Goal: Task Accomplishment & Management: Use online tool/utility

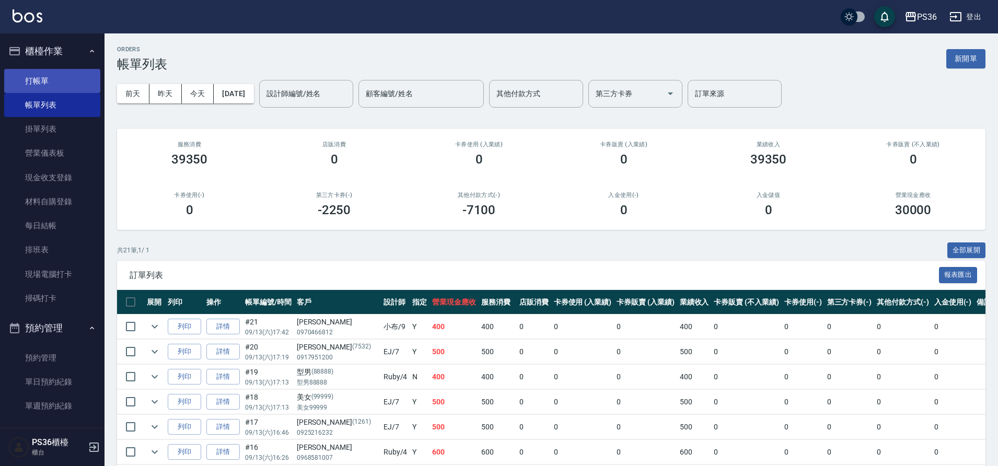
click at [27, 74] on link "打帳單" at bounding box center [52, 81] width 96 height 24
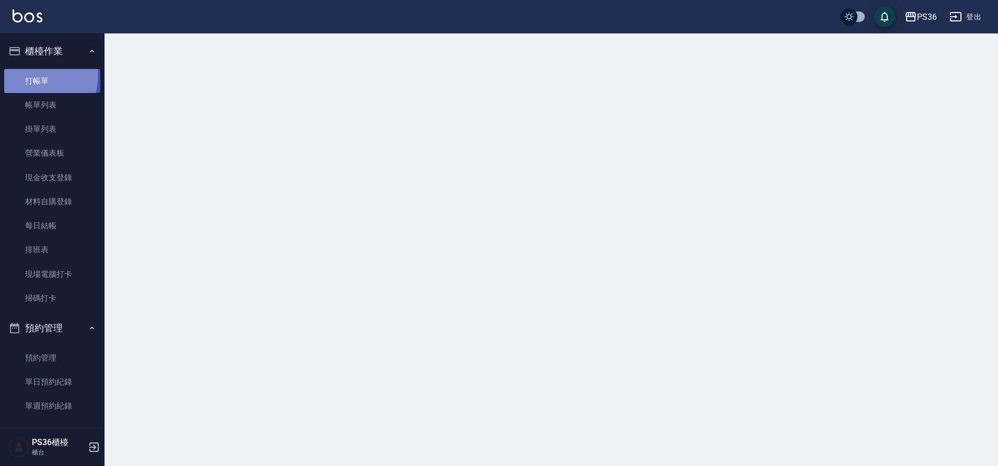
click at [27, 74] on link "打帳單" at bounding box center [52, 81] width 96 height 24
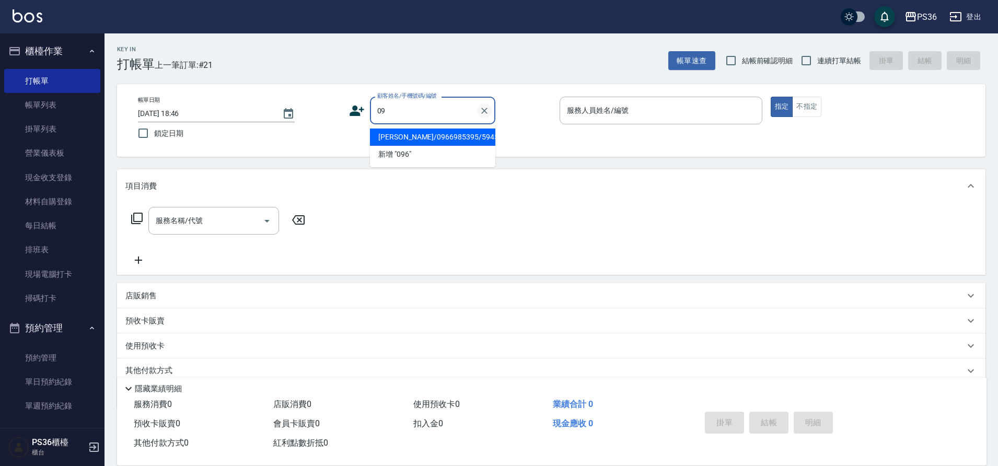
type input "0"
click at [413, 135] on li "新增 "0966985575"" at bounding box center [432, 137] width 125 height 17
type input "0966985575"
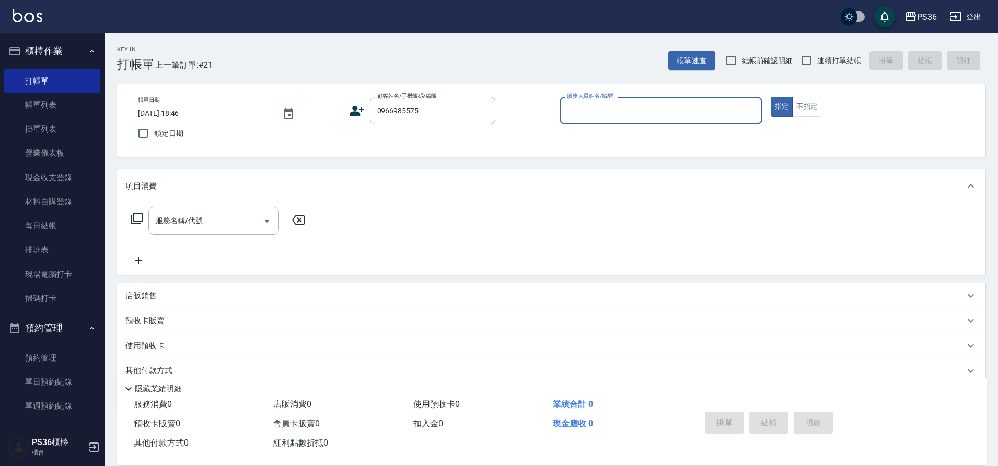
click at [357, 110] on icon at bounding box center [357, 111] width 16 height 16
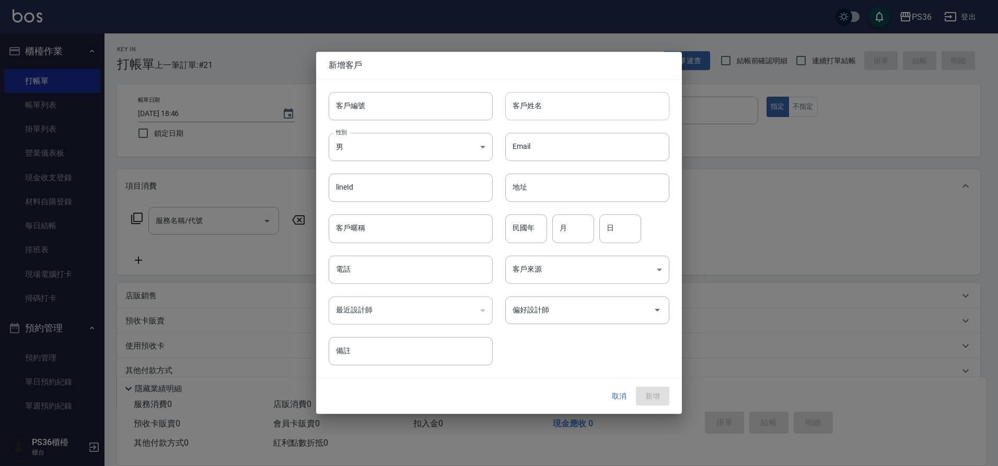
type input "0966985575"
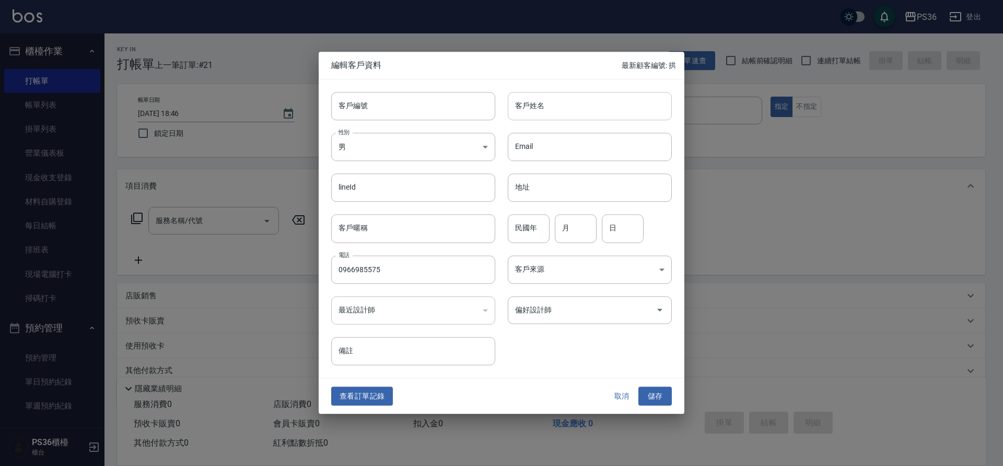
click at [554, 111] on input "客戶姓名" at bounding box center [590, 106] width 164 height 28
type input "[PERSON_NAME]"
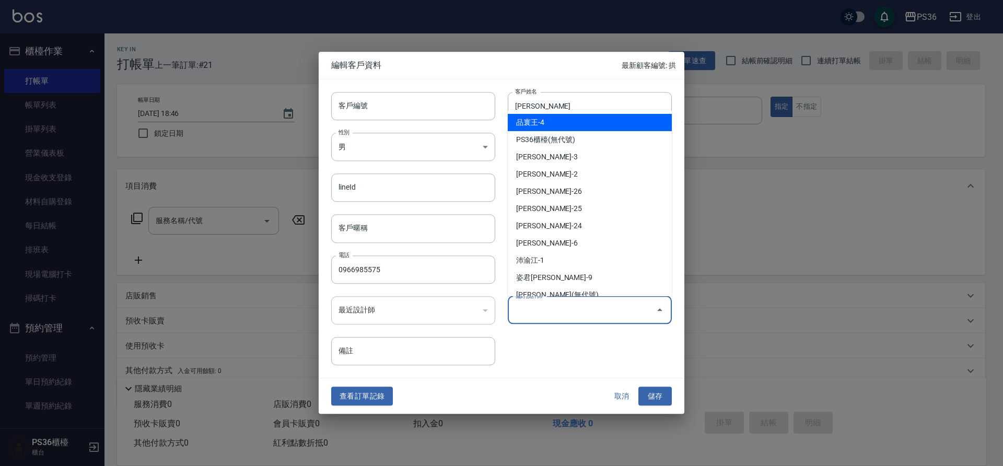
click at [604, 308] on input "偏好設計師" at bounding box center [582, 310] width 139 height 18
type input "臆[PERSON_NAME]"
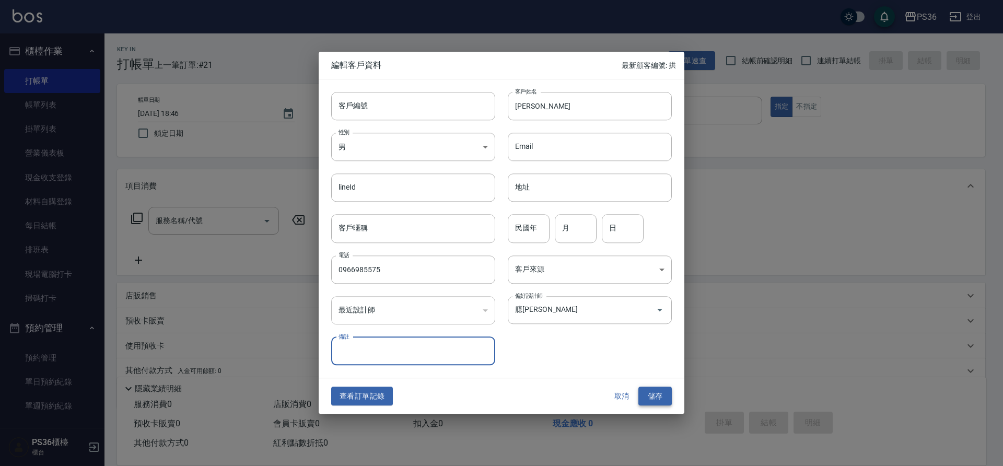
click at [658, 398] on button "儲存" at bounding box center [655, 396] width 33 height 19
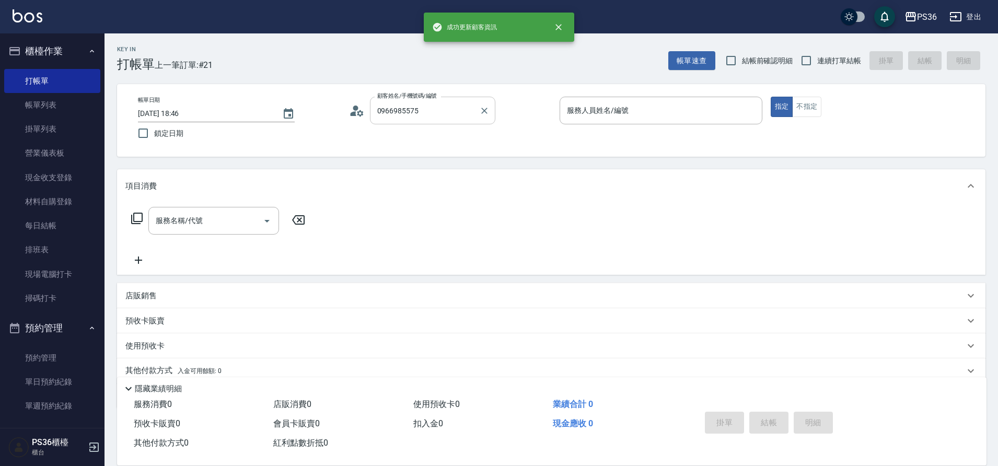
click at [455, 118] on input "0966985575" at bounding box center [425, 110] width 100 height 18
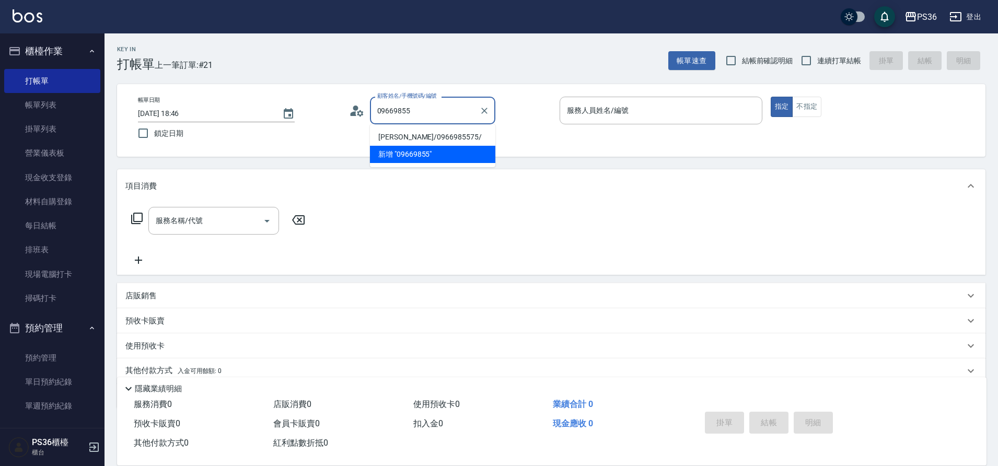
click at [431, 138] on li "[PERSON_NAME]/0966985575/" at bounding box center [432, 137] width 125 height 17
type input "[PERSON_NAME]/0966985575/"
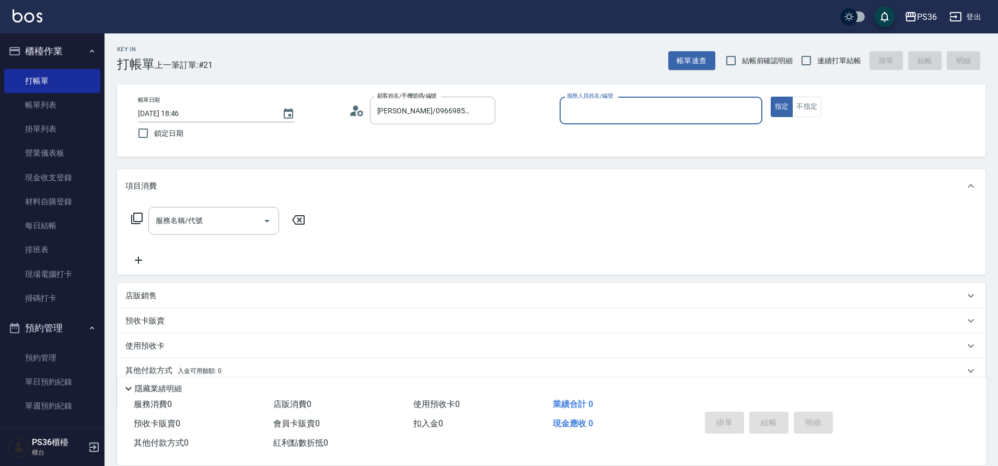
type input "EJ-7"
click at [219, 228] on input "服務名稱/代號" at bounding box center [206, 221] width 106 height 18
type input "1"
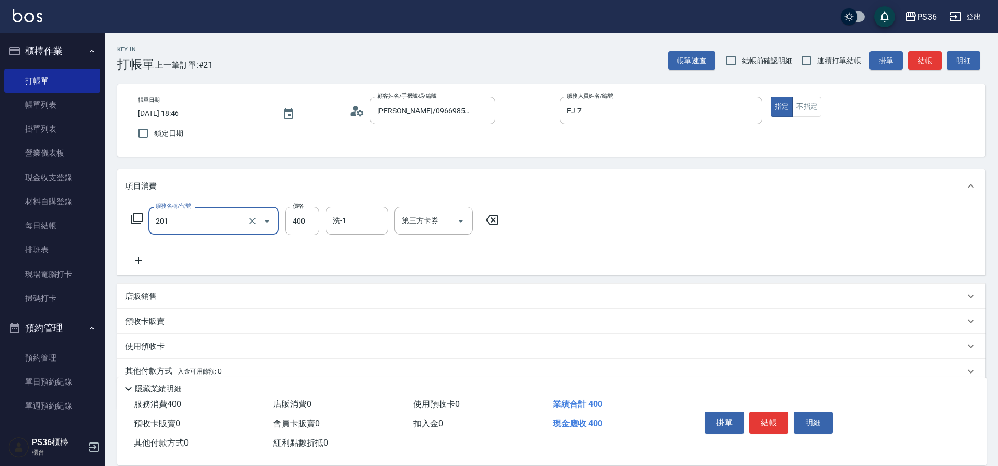
type input "C級洗剪(201)"
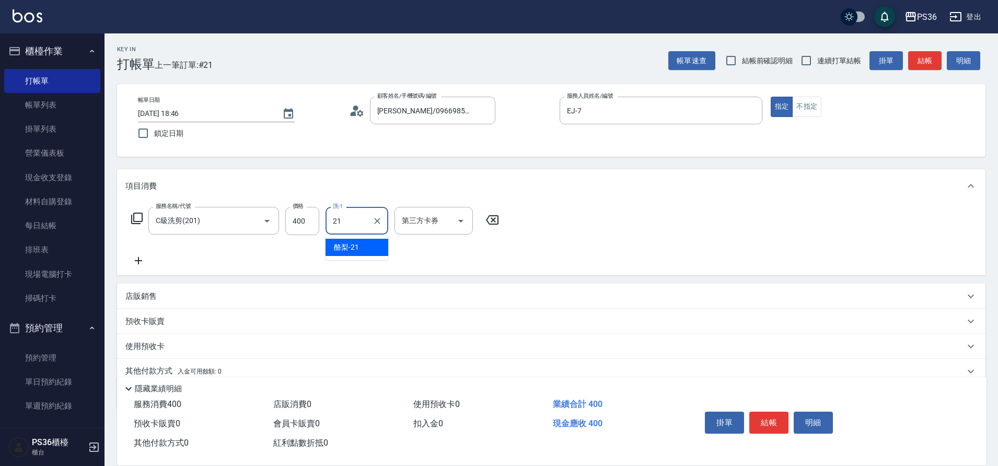
type input "酪梨-21"
click at [773, 414] on button "結帳" at bounding box center [768, 423] width 39 height 22
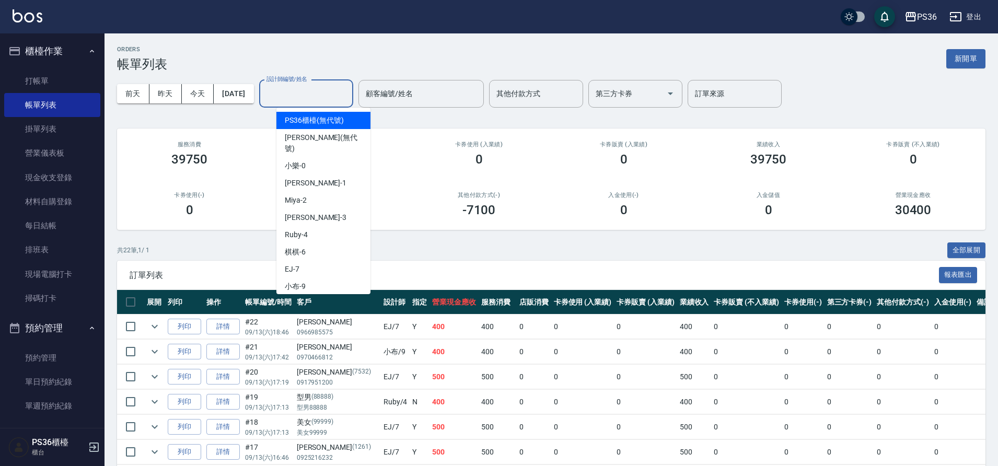
click at [322, 97] on input "設計師編號/姓名" at bounding box center [306, 94] width 85 height 18
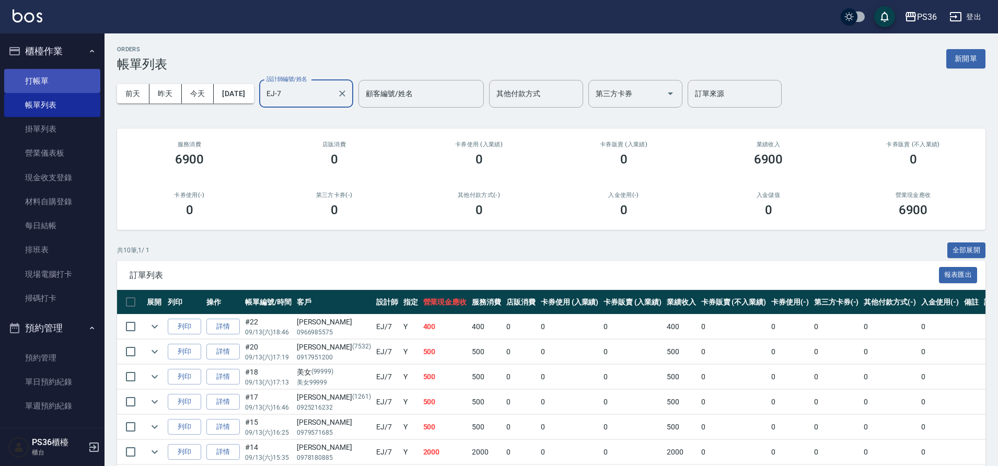
type input "EJ-7"
click at [56, 87] on link "打帳單" at bounding box center [52, 81] width 96 height 24
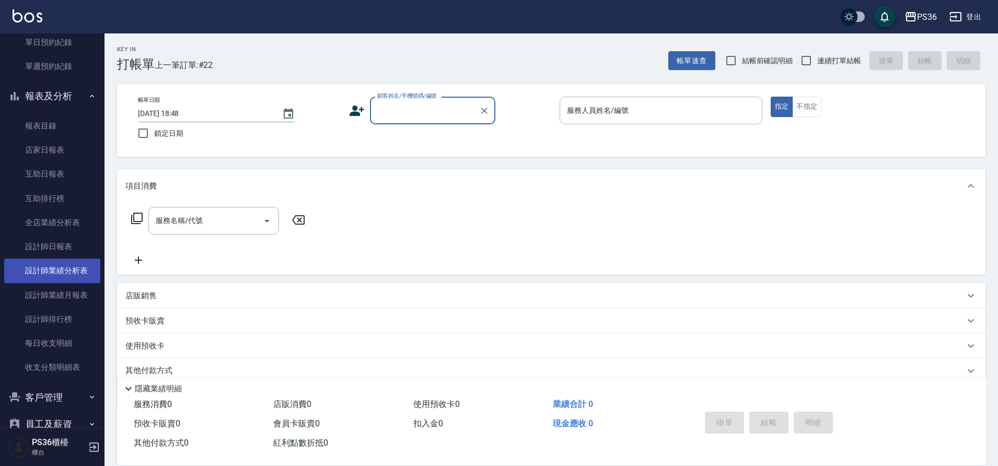
scroll to position [314, 0]
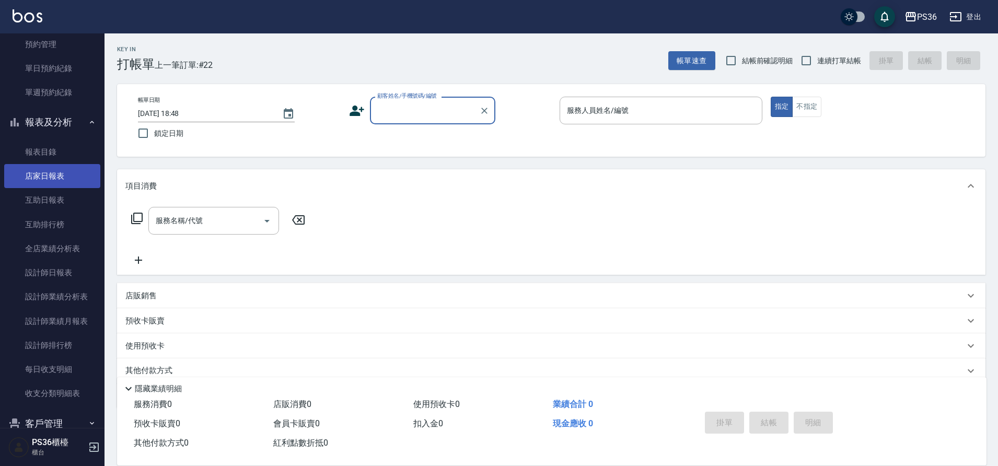
click at [38, 180] on link "店家日報表" at bounding box center [52, 176] width 96 height 24
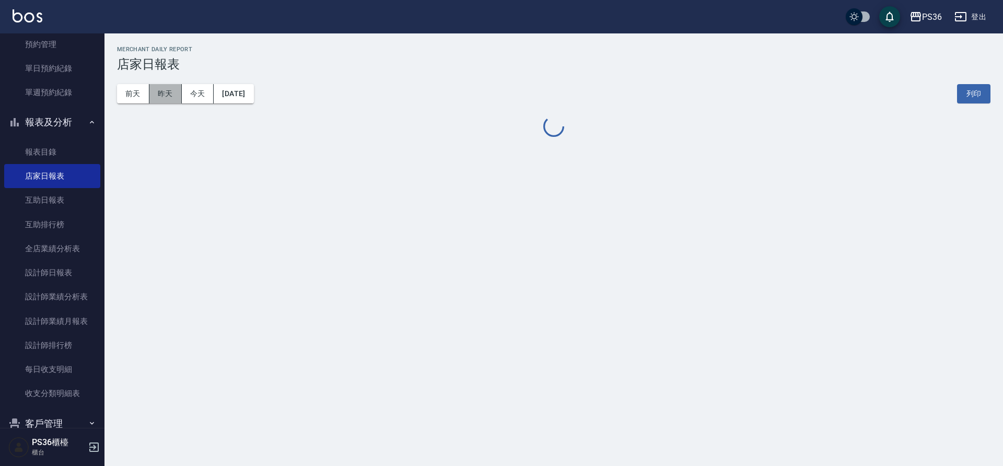
click at [165, 95] on button "昨天" at bounding box center [165, 93] width 32 height 19
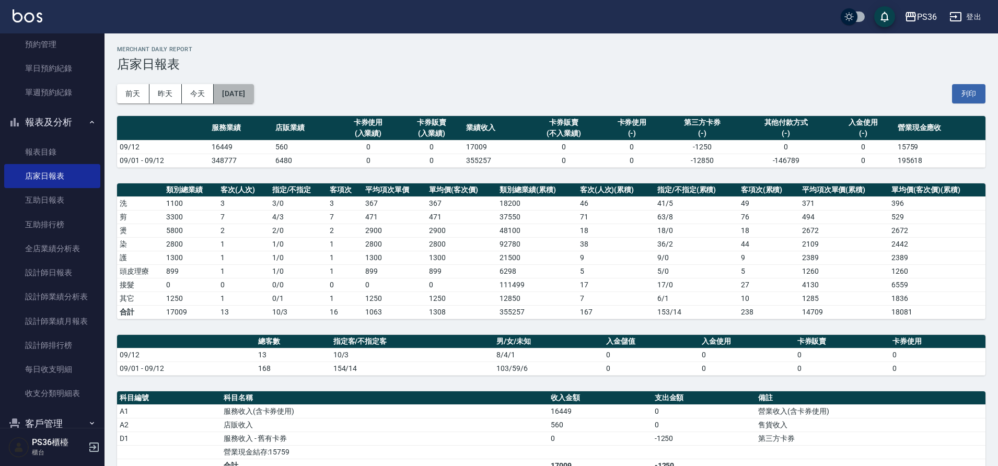
click at [253, 97] on button "[DATE]" at bounding box center [234, 93] width 40 height 19
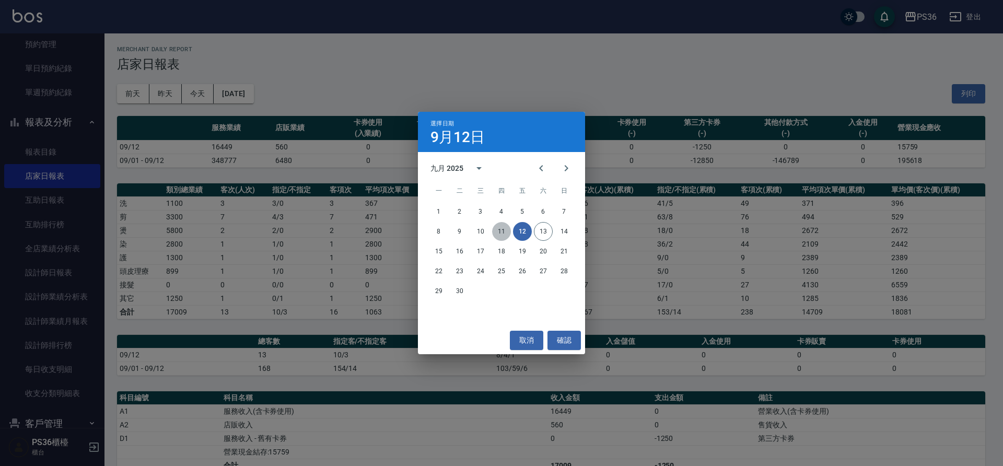
click at [503, 231] on button "11" at bounding box center [501, 231] width 19 height 19
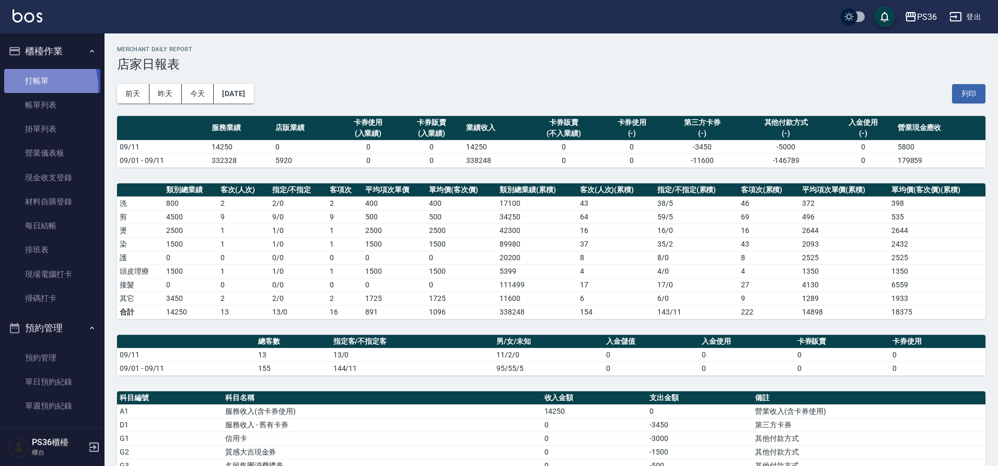
click at [28, 87] on link "打帳單" at bounding box center [52, 81] width 96 height 24
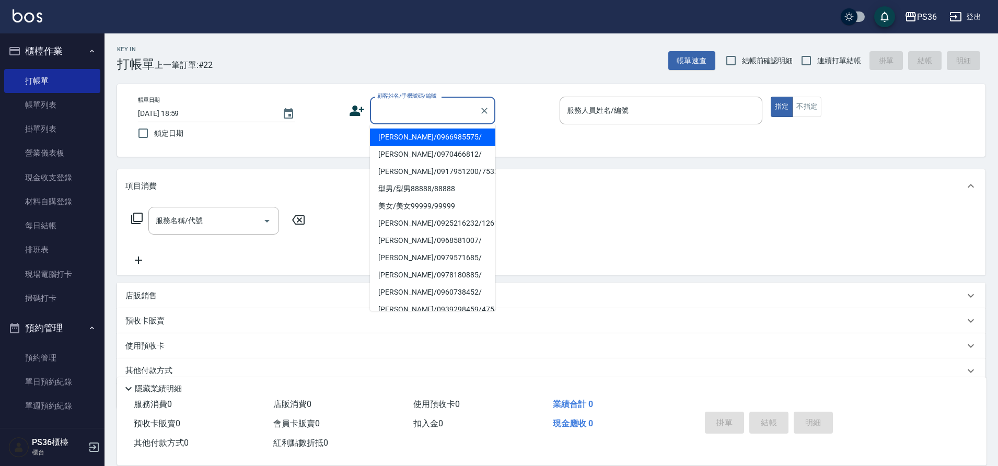
click at [385, 110] on input "顧客姓名/手機號碼/編號" at bounding box center [425, 110] width 100 height 18
type input "8"
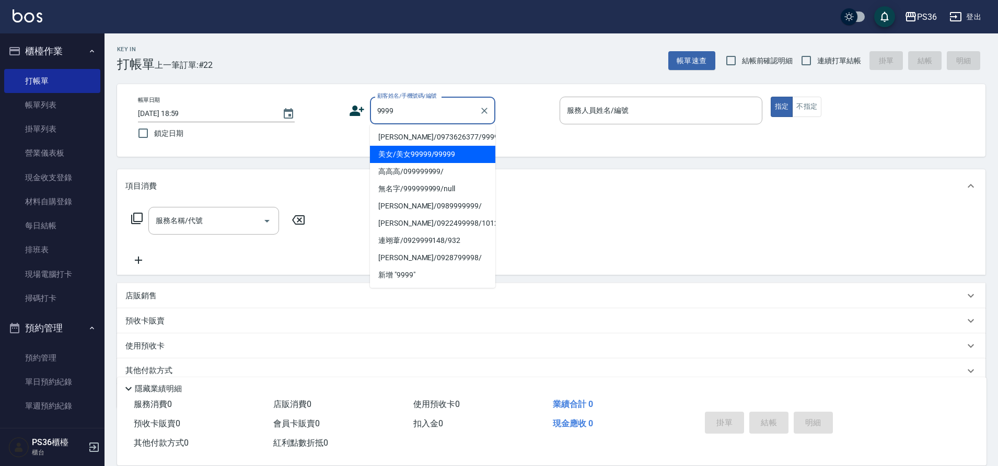
click at [432, 154] on li "美女/美女99999/99999" at bounding box center [432, 154] width 125 height 17
type input "美女/美女99999/99999"
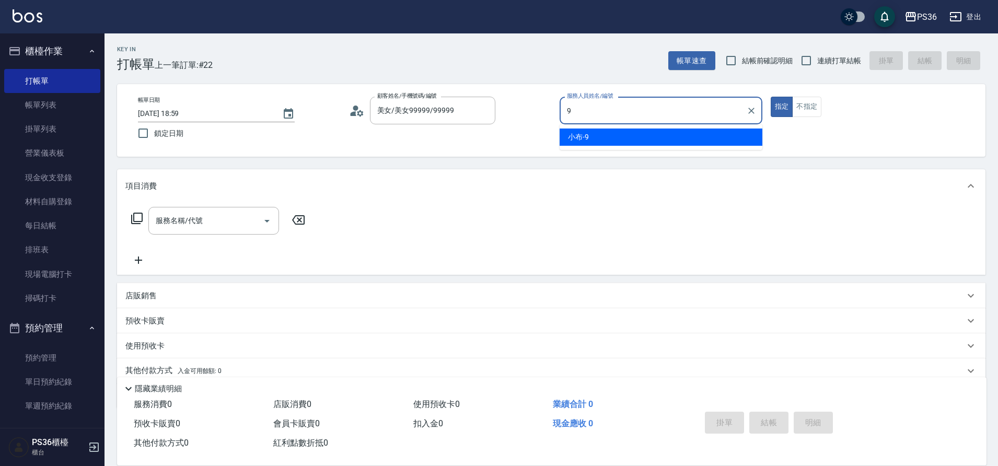
type input "小布-9"
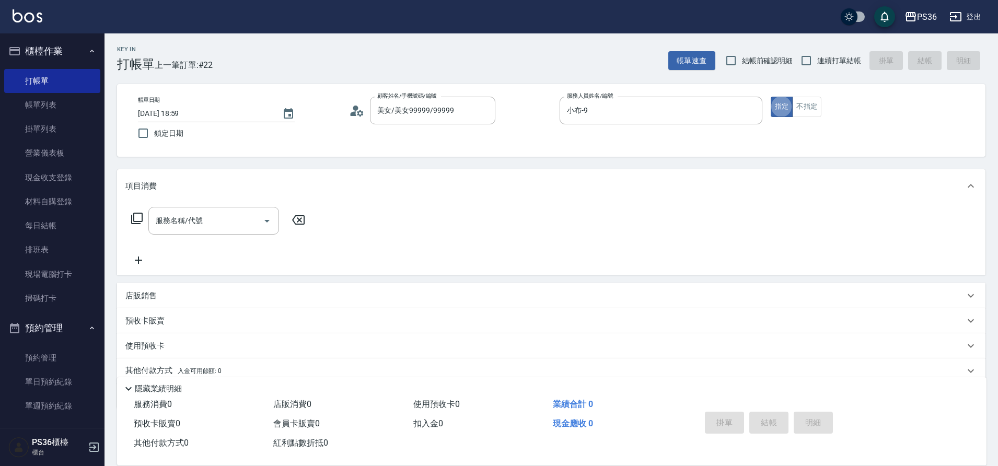
type button "true"
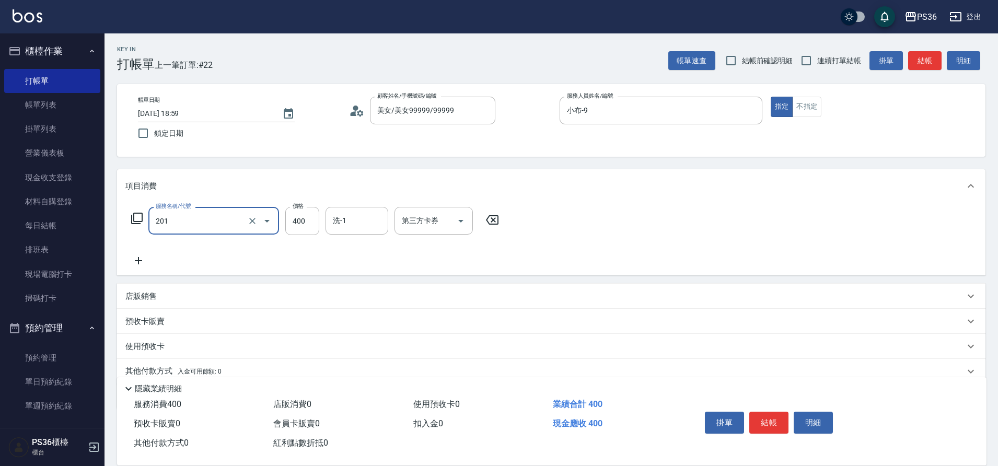
type input "C級洗剪(201)"
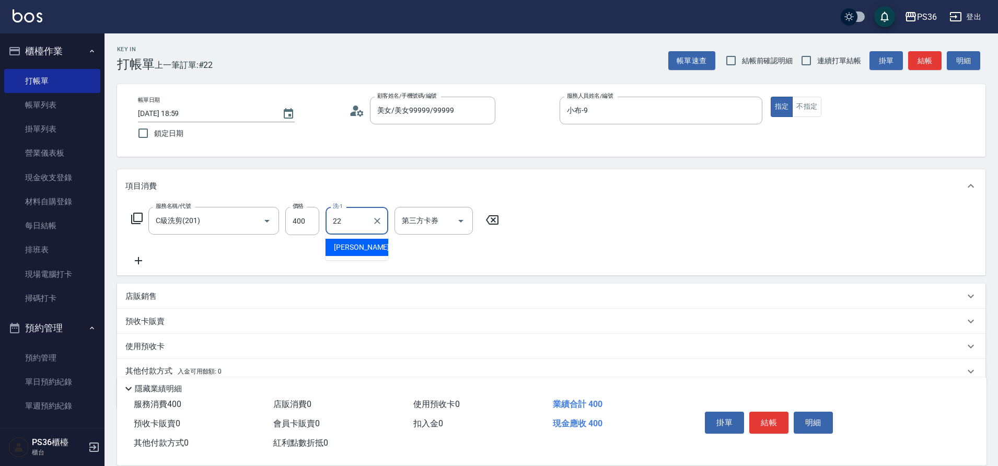
type input "[PERSON_NAME]-22"
click at [807, 110] on button "不指定" at bounding box center [806, 107] width 29 height 20
click at [773, 414] on button "結帳" at bounding box center [768, 423] width 39 height 22
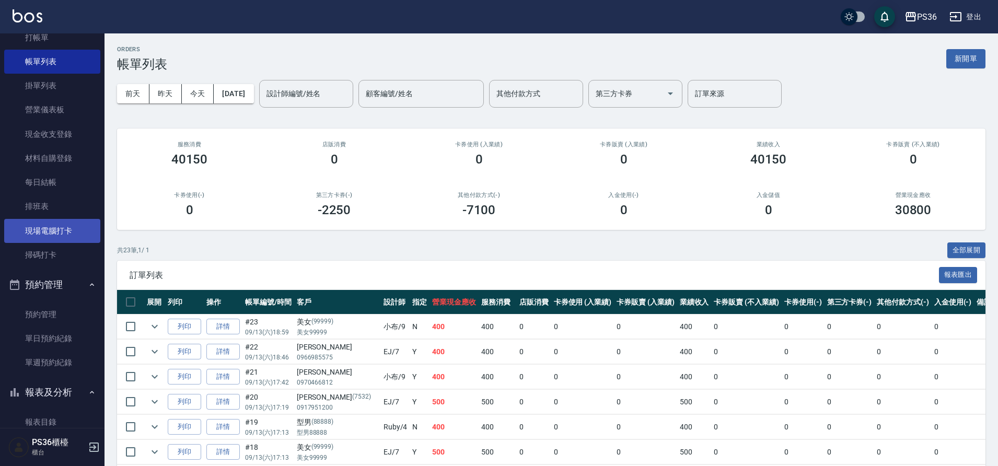
scroll to position [105, 0]
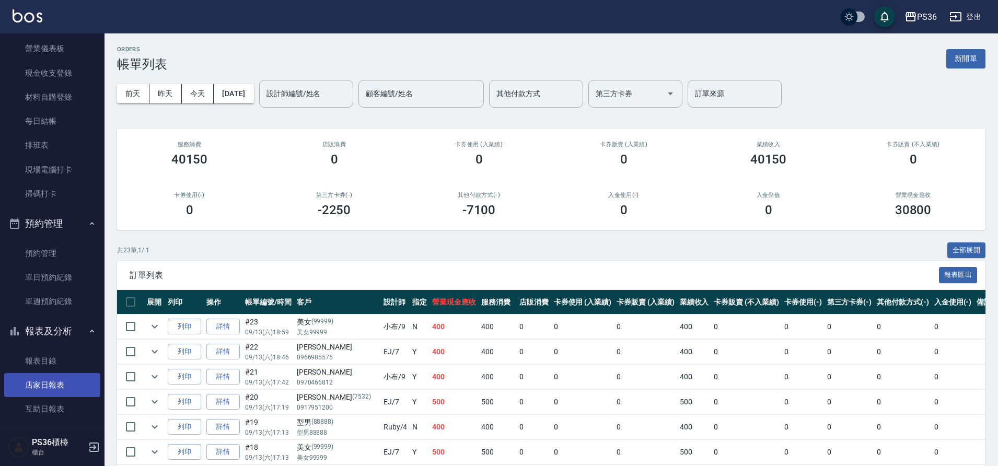
click at [48, 386] on link "店家日報表" at bounding box center [52, 385] width 96 height 24
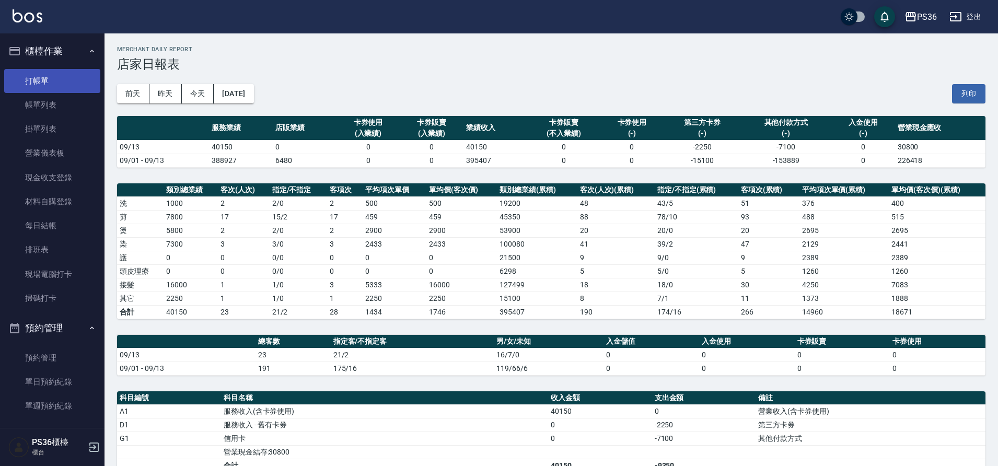
click at [47, 90] on link "打帳單" at bounding box center [52, 81] width 96 height 24
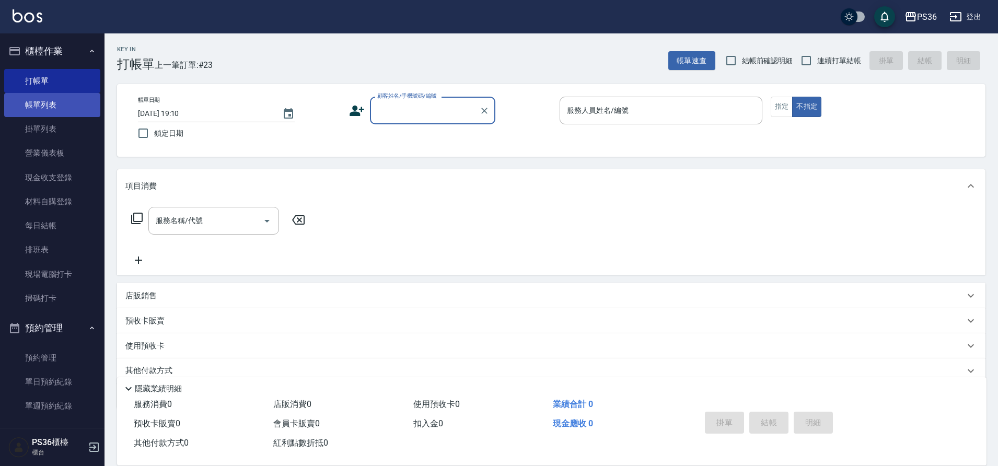
click at [40, 100] on link "帳單列表" at bounding box center [52, 105] width 96 height 24
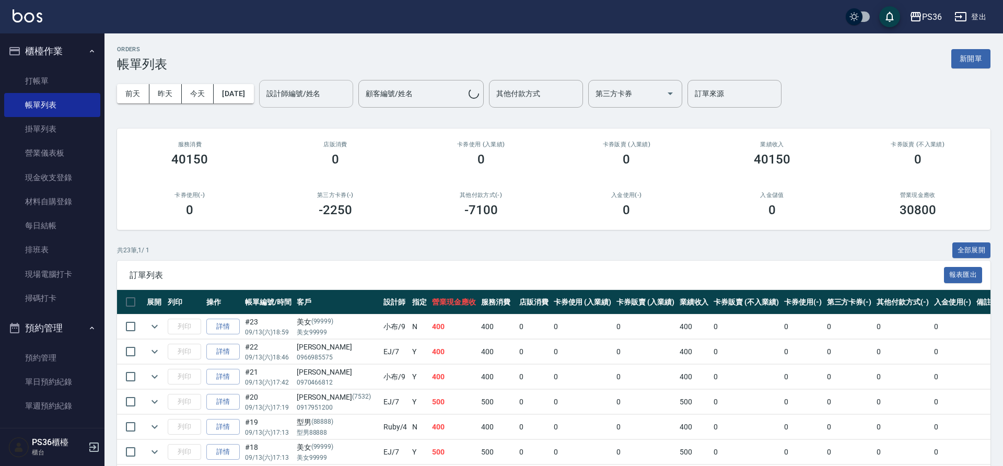
click at [318, 96] on div "設計師編號/姓名 設計師編號/姓名" at bounding box center [306, 94] width 94 height 28
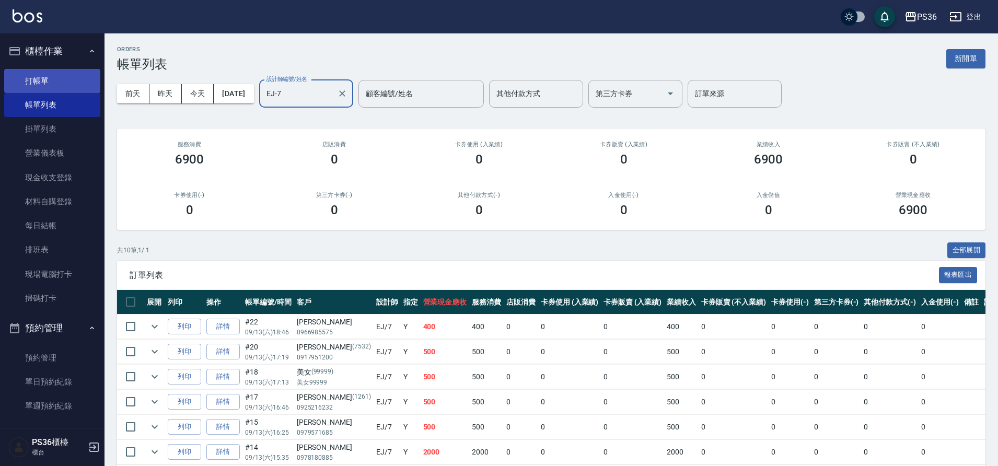
type input "EJ-7"
click at [47, 76] on link "打帳單" at bounding box center [52, 81] width 96 height 24
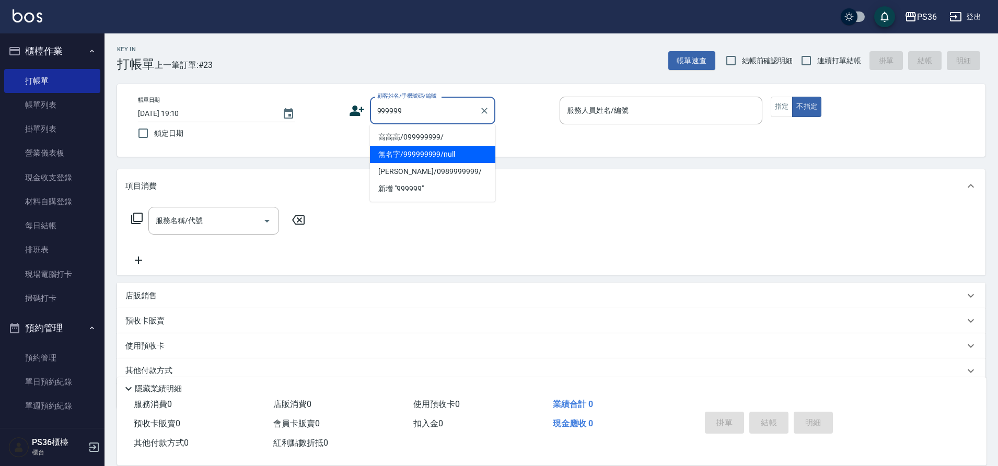
click at [412, 151] on li "無名字/999999999/null" at bounding box center [432, 154] width 125 height 17
type input "無名字/999999999/null"
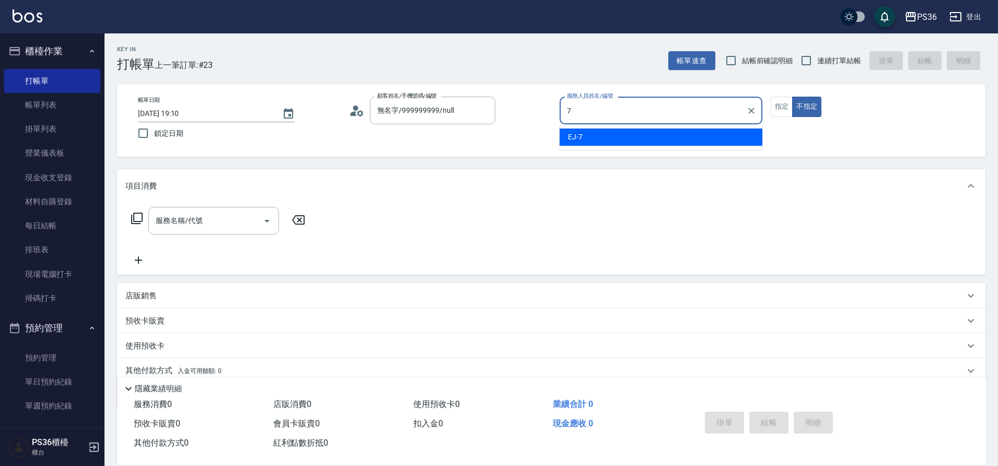
type input "7"
type button "false"
type input "EJ-7"
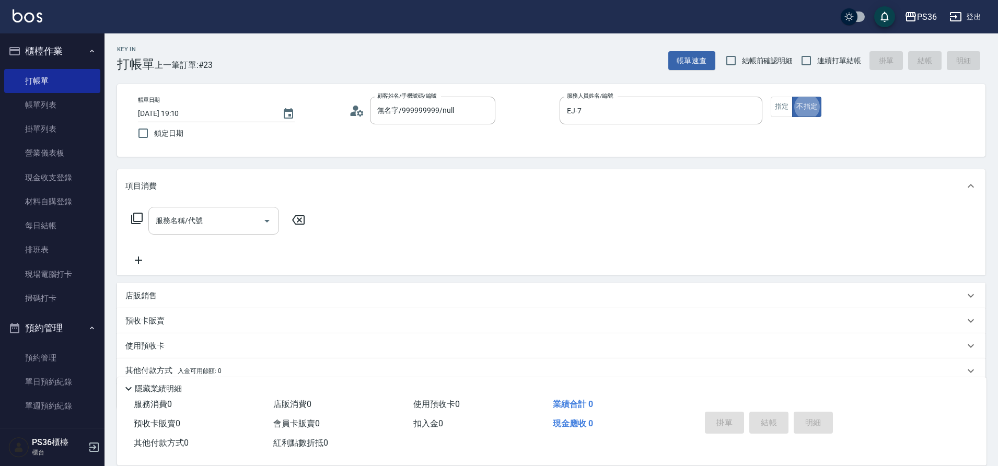
click at [231, 221] on input "服務名稱/代號" at bounding box center [206, 221] width 106 height 18
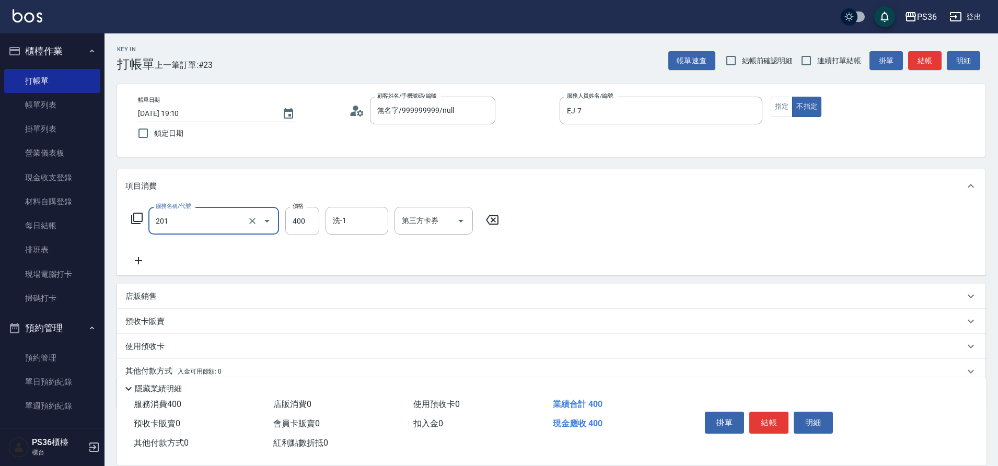
type input "C級洗剪(201)"
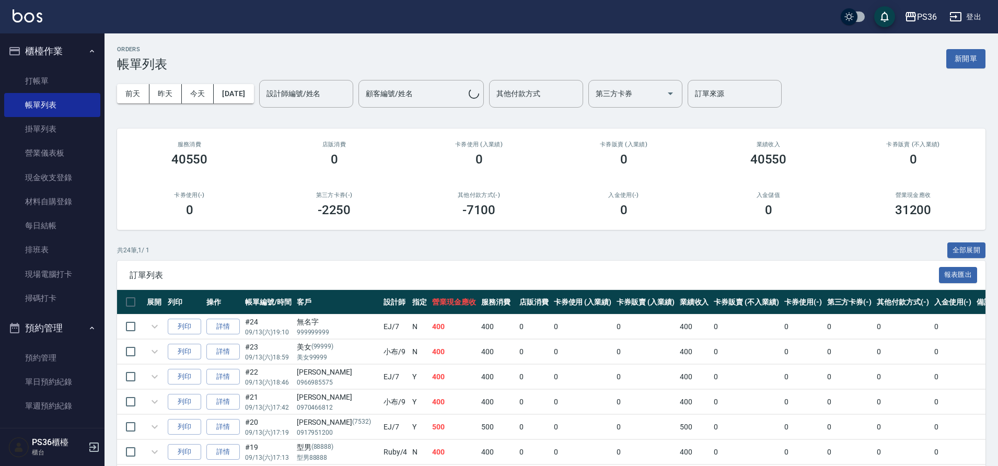
scroll to position [209, 0]
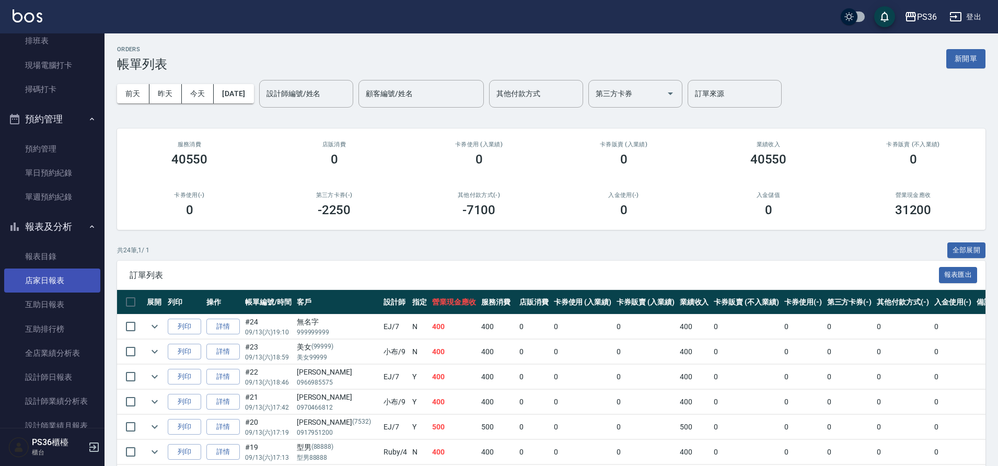
click at [51, 280] on link "店家日報表" at bounding box center [52, 281] width 96 height 24
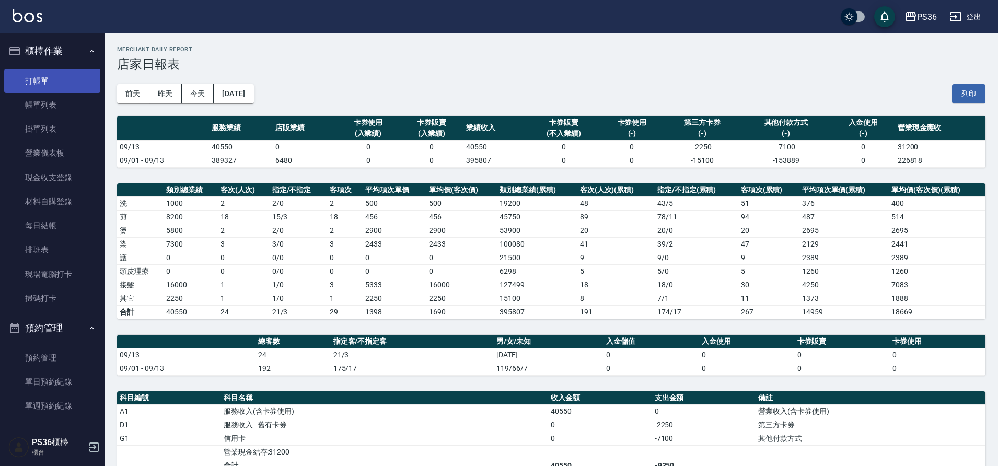
click at [51, 84] on link "打帳單" at bounding box center [52, 81] width 96 height 24
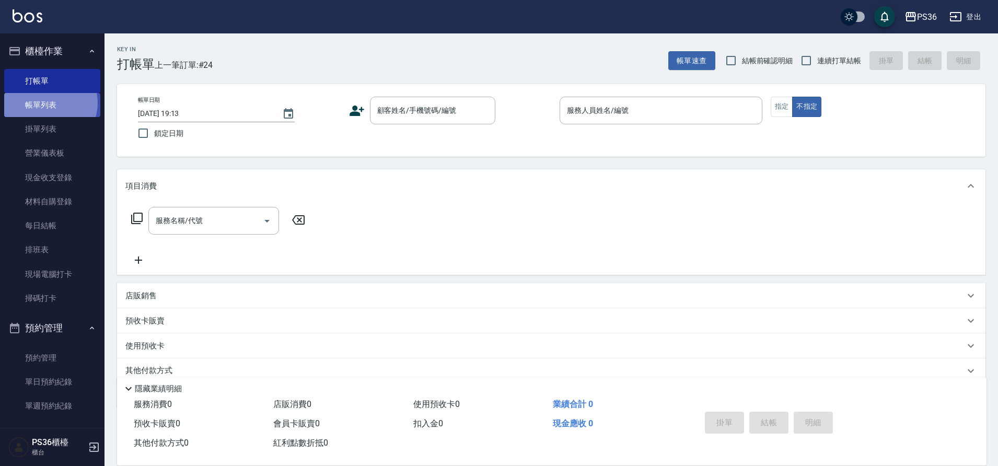
drag, startPoint x: 47, startPoint y: 103, endPoint x: 48, endPoint y: 257, distance: 153.6
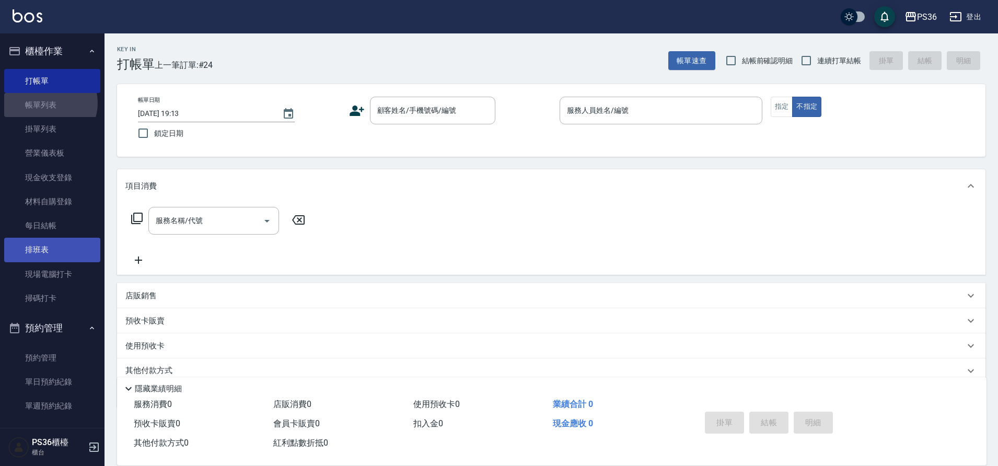
click at [47, 103] on link "帳單列表" at bounding box center [52, 105] width 96 height 24
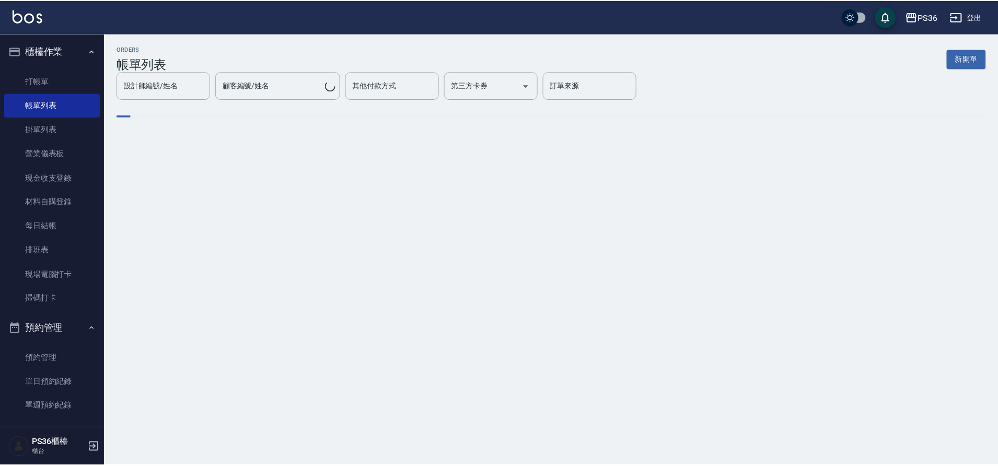
scroll to position [261, 0]
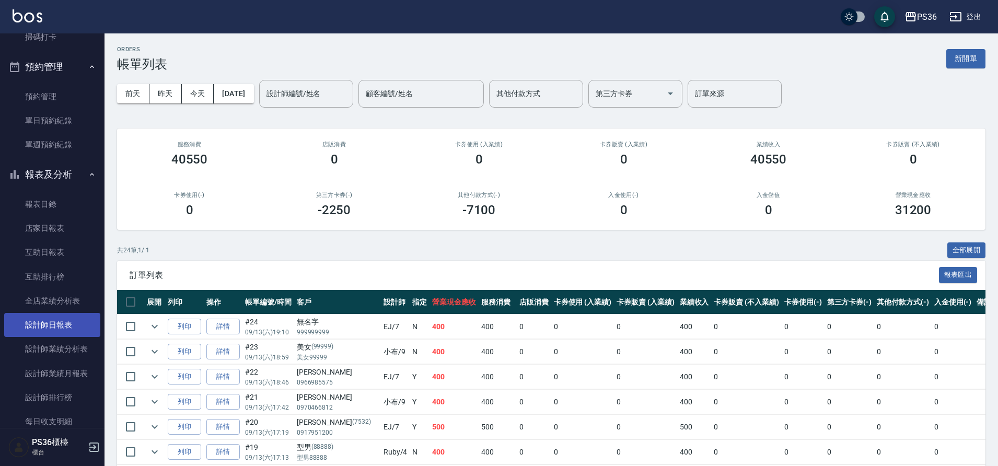
click at [64, 322] on link "設計師日報表" at bounding box center [52, 325] width 96 height 24
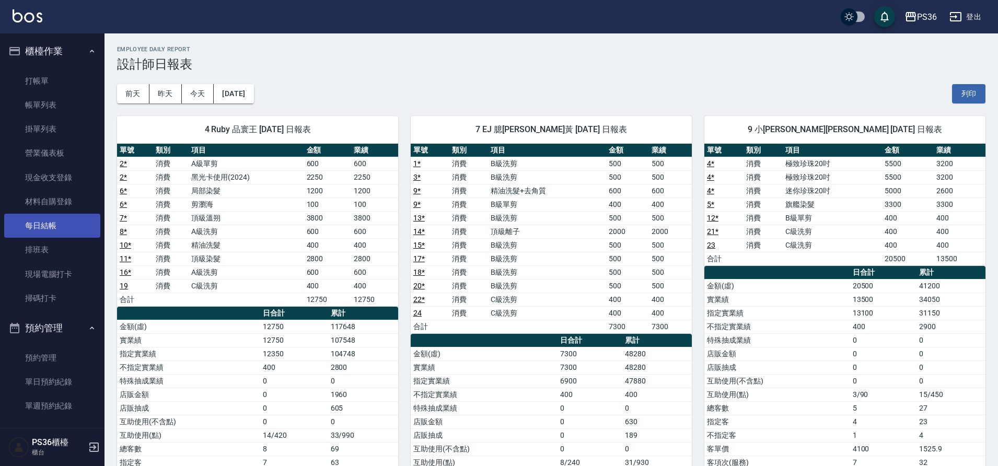
click at [56, 231] on link "每日結帳" at bounding box center [52, 226] width 96 height 24
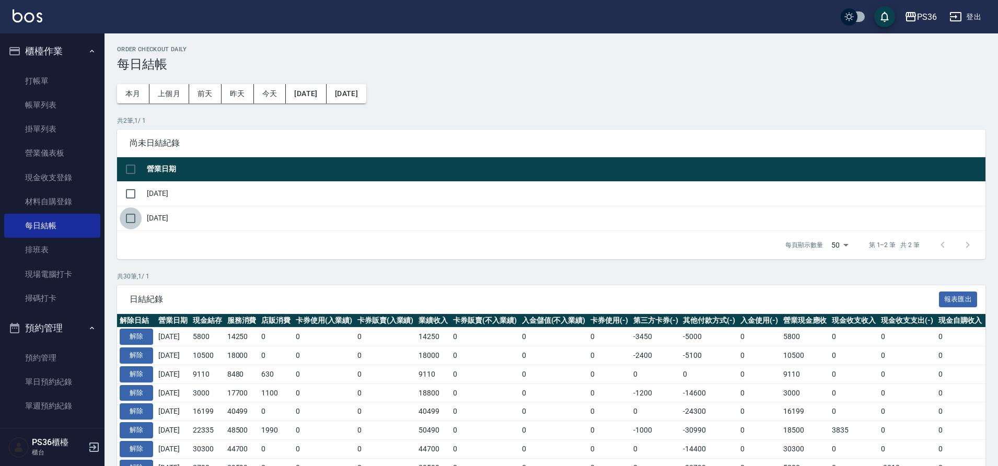
click at [125, 218] on input "checkbox" at bounding box center [131, 218] width 22 height 22
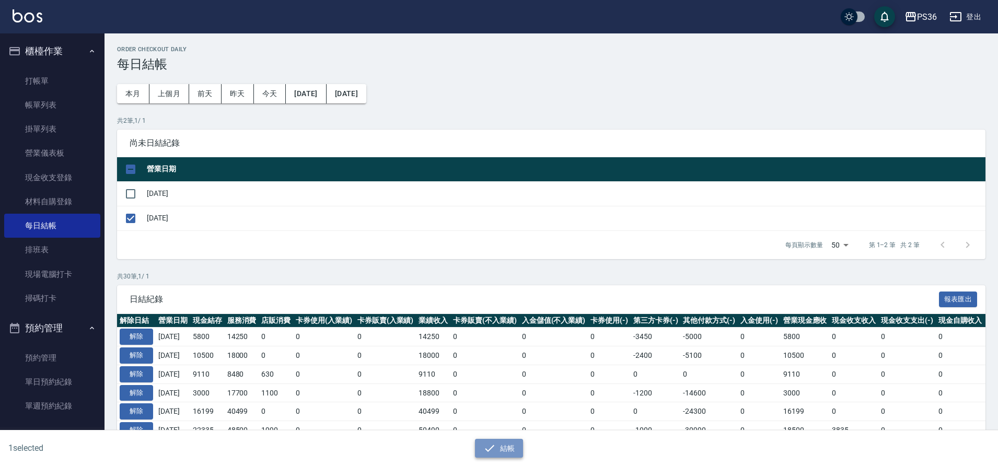
click at [485, 449] on icon "button" at bounding box center [489, 448] width 13 height 13
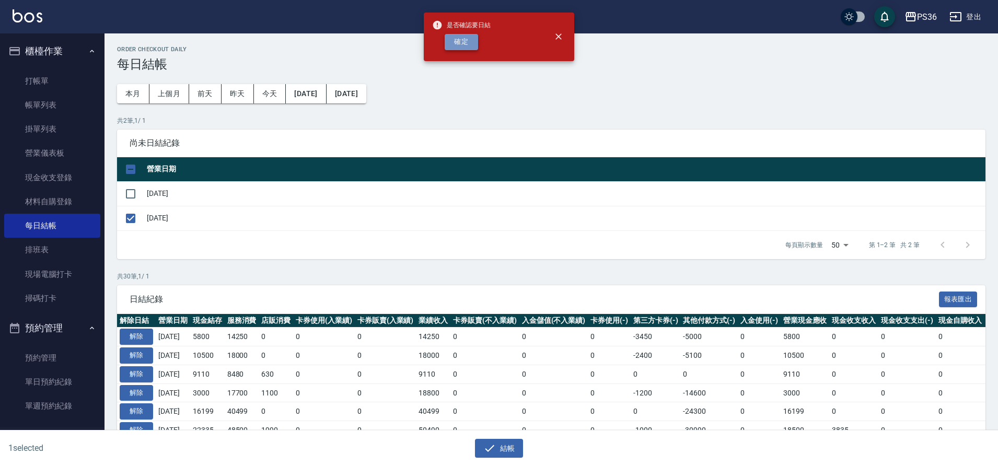
click at [475, 49] on button "確定" at bounding box center [461, 42] width 33 height 16
checkbox input "false"
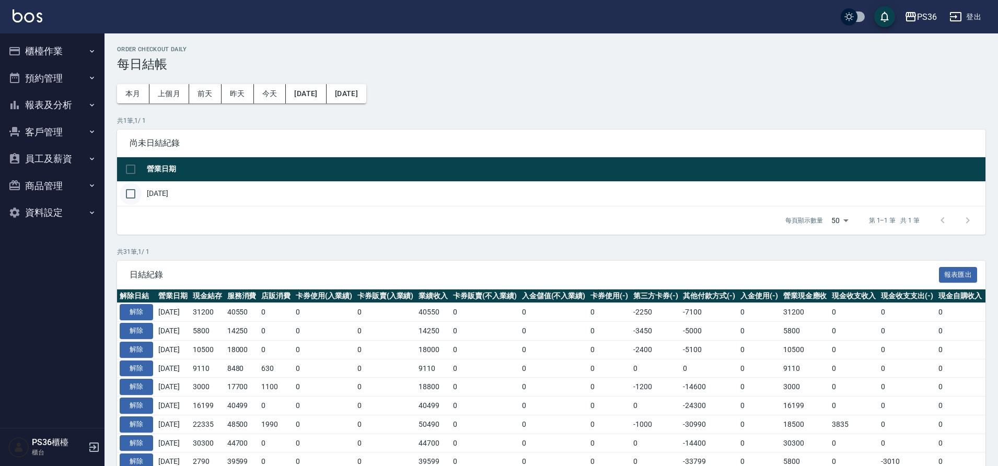
click at [138, 192] on input "checkbox" at bounding box center [131, 194] width 22 height 22
checkbox input "true"
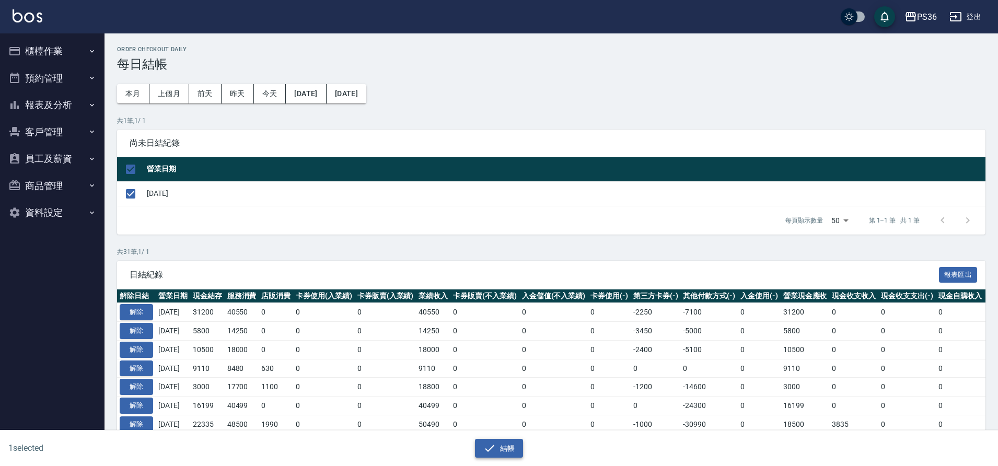
click at [487, 447] on icon "button" at bounding box center [489, 448] width 13 height 13
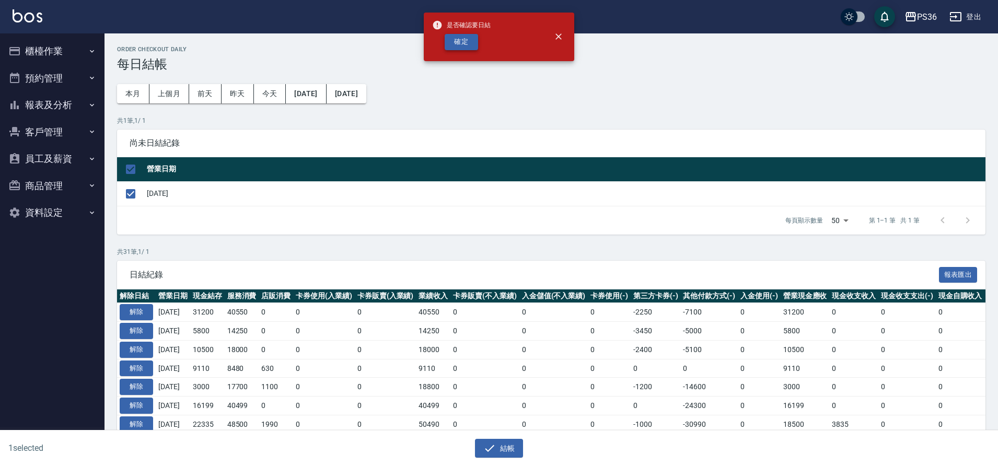
click at [461, 42] on button "確定" at bounding box center [461, 42] width 33 height 16
checkbox input "false"
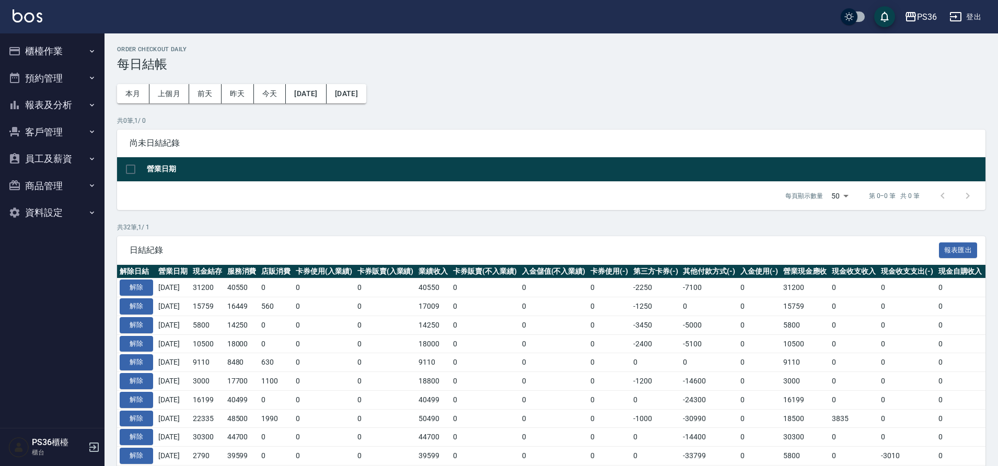
click at [45, 99] on button "報表及分析" at bounding box center [52, 104] width 96 height 27
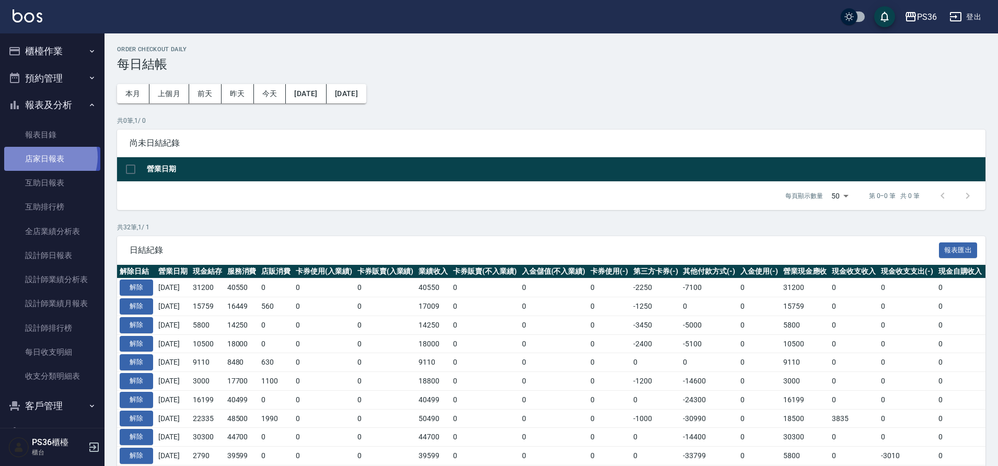
click at [47, 157] on link "店家日報表" at bounding box center [52, 159] width 96 height 24
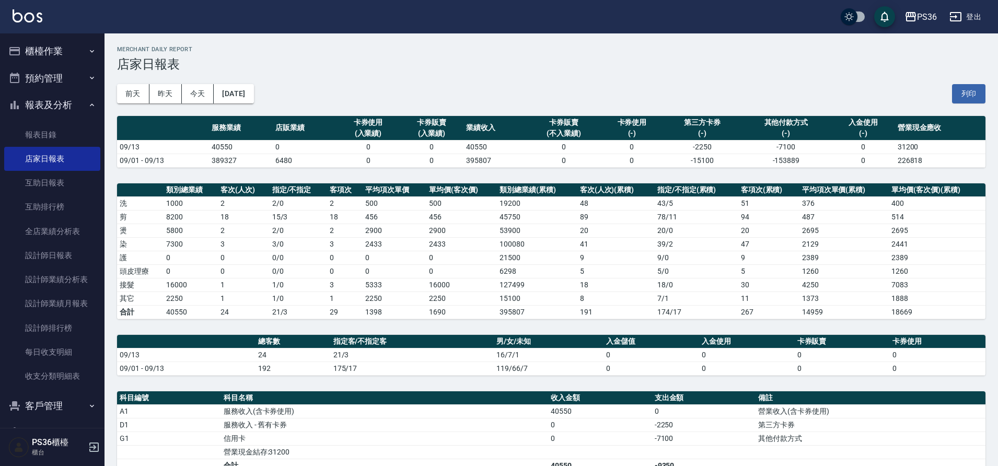
click at [45, 49] on button "櫃檯作業" at bounding box center [52, 51] width 96 height 27
